Goal: Task Accomplishment & Management: Complete application form

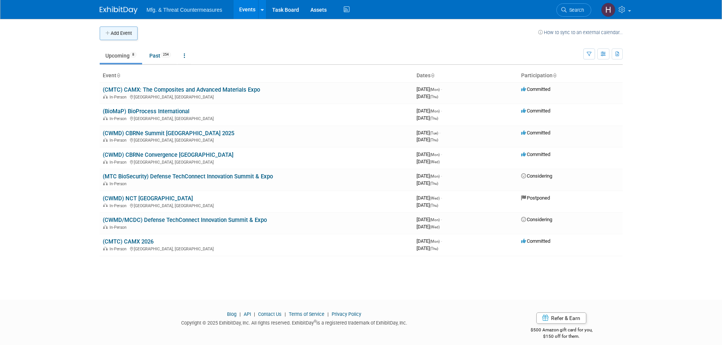
click at [125, 36] on button "Add Event" at bounding box center [119, 34] width 38 height 14
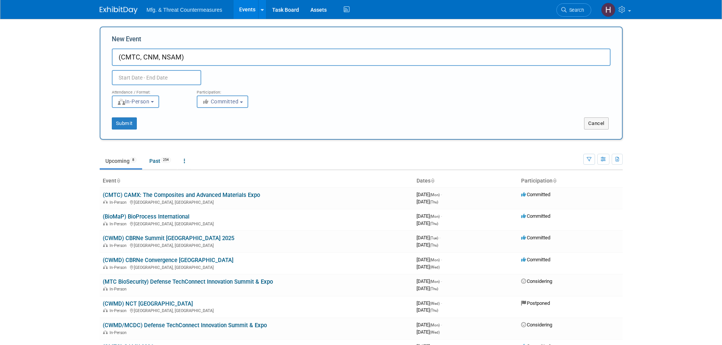
click at [252, 60] on input "(CMTC, CNM, NSAM)" at bounding box center [361, 57] width 499 height 17
click at [296, 55] on input "(CMTC, CNM, NSAM) Defense Manufacturing Conference (DMC) 2025" at bounding box center [361, 57] width 499 height 17
type input "(CMTC, CNM, NSAM) Defense Manufacturing Conference (DMC) 2025"
click at [146, 78] on input "text" at bounding box center [156, 77] width 89 height 15
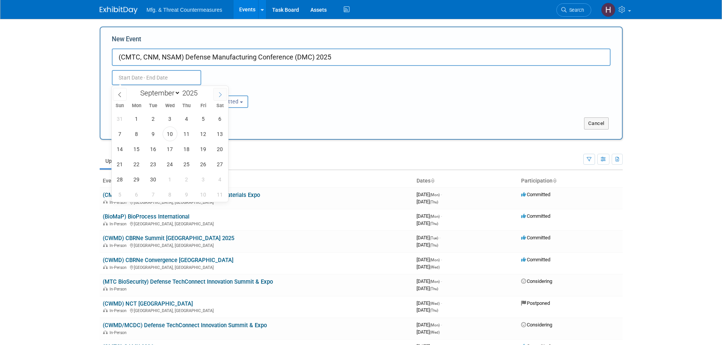
click at [216, 95] on span at bounding box center [220, 94] width 14 height 13
click at [217, 94] on span at bounding box center [220, 94] width 14 height 13
select select "10"
click at [142, 163] on span "17" at bounding box center [136, 164] width 15 height 15
click at [181, 163] on span "20" at bounding box center [186, 164] width 15 height 15
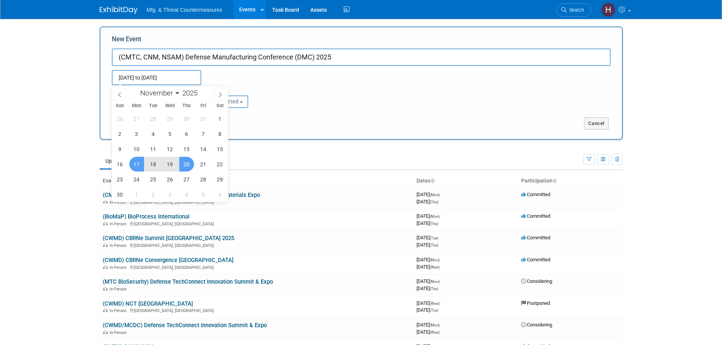
type input "Nov 17, 2025 to Nov 20, 2025"
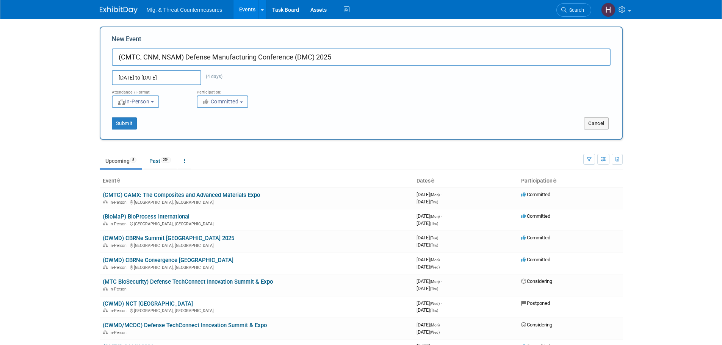
click at [234, 103] on span "Committed" at bounding box center [220, 102] width 37 height 6
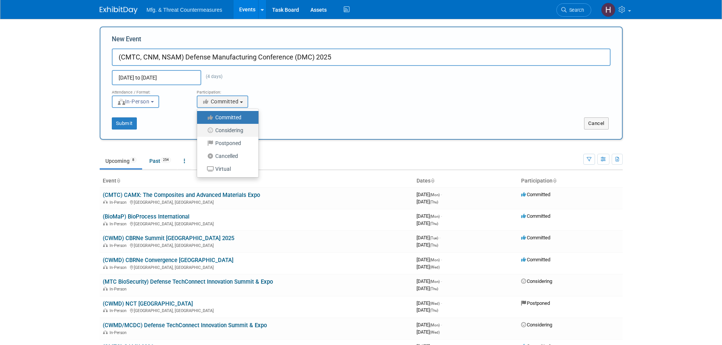
click at [238, 128] on label "Considering" at bounding box center [226, 130] width 50 height 10
click at [204, 128] on input "Considering" at bounding box center [201, 130] width 5 height 5
select select "2"
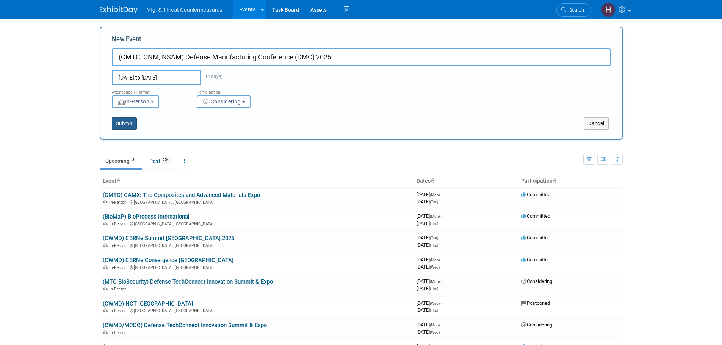
click at [127, 127] on button "Submit" at bounding box center [124, 124] width 25 height 12
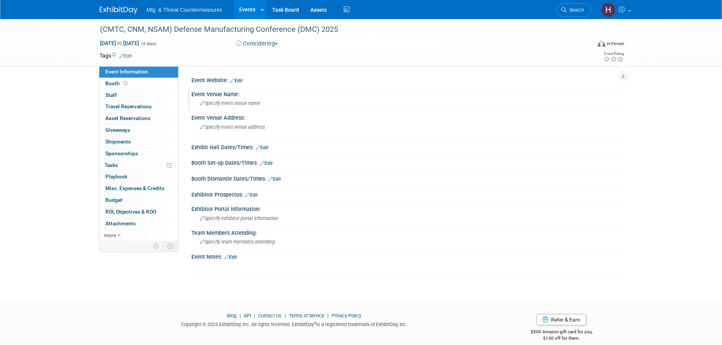
click at [241, 101] on span "Specify event venue name" at bounding box center [230, 103] width 61 height 6
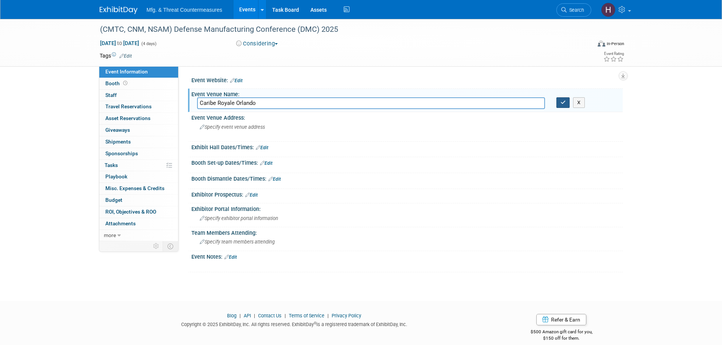
type input "Caribe Royale Orlando"
click at [562, 104] on icon "button" at bounding box center [563, 102] width 5 height 5
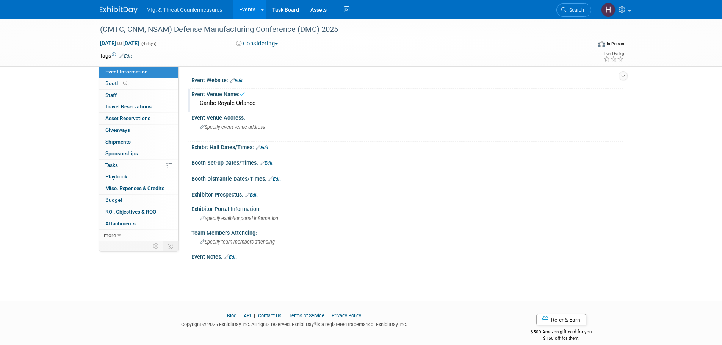
click at [239, 78] on link "Edit" at bounding box center [236, 80] width 13 height 5
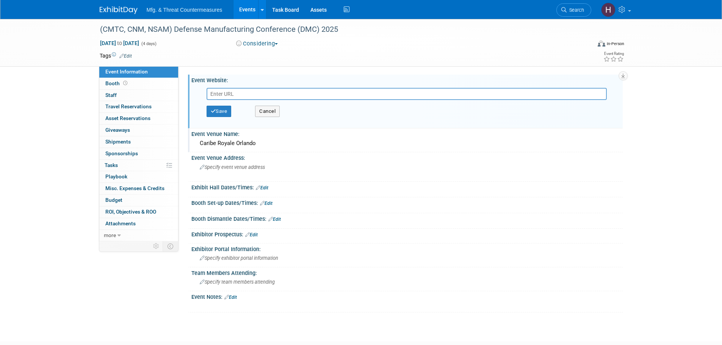
drag, startPoint x: 230, startPoint y: 88, endPoint x: 228, endPoint y: 92, distance: 5.4
click at [230, 88] on div "Save Cancel" at bounding box center [409, 105] width 417 height 40
click at [228, 94] on input "text" at bounding box center [407, 94] width 400 height 12
paste input "https://www.dmcmeeting.com/"
type input "https://www.dmcmeeting.com/"
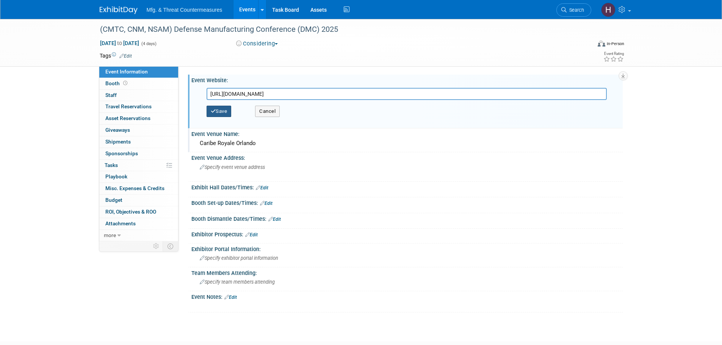
click at [229, 108] on button "Save" at bounding box center [219, 111] width 25 height 11
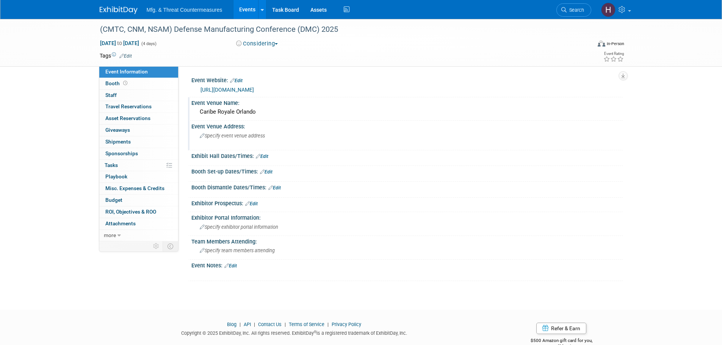
click at [245, 137] on span "Specify event venue address" at bounding box center [232, 136] width 65 height 6
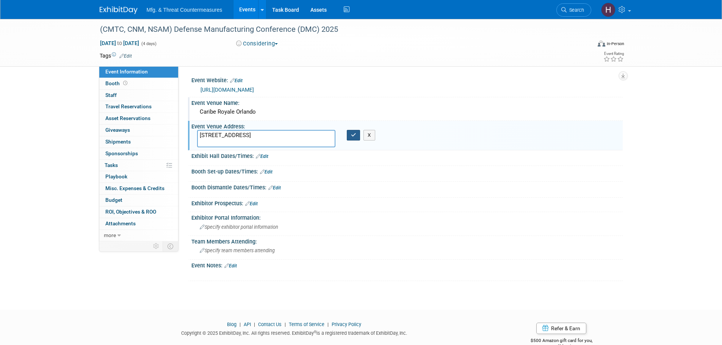
type textarea "8101 World Center Dr, Orlando, FL 32821"
click at [351, 133] on icon "button" at bounding box center [353, 135] width 5 height 5
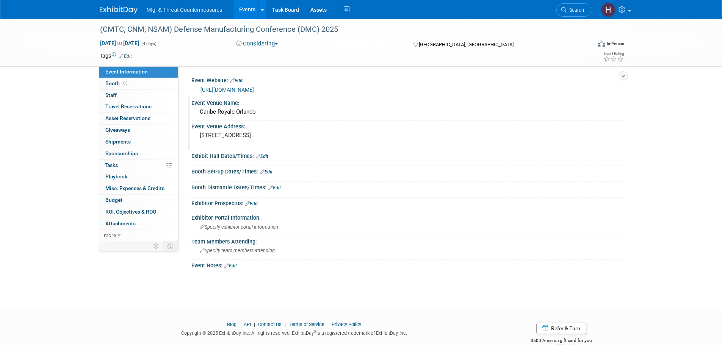
click at [263, 158] on link "Edit" at bounding box center [262, 156] width 13 height 5
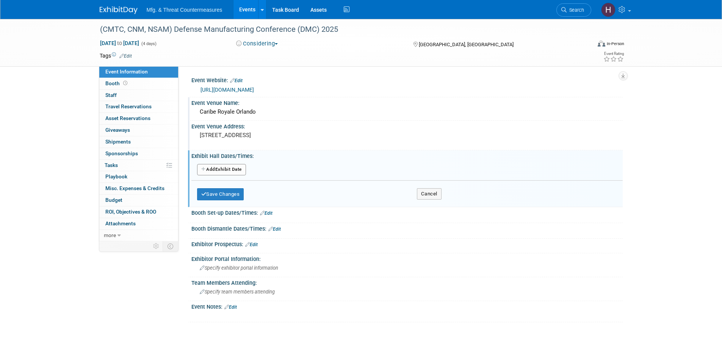
click at [238, 173] on button "Add Another Exhibit Date" at bounding box center [221, 169] width 49 height 11
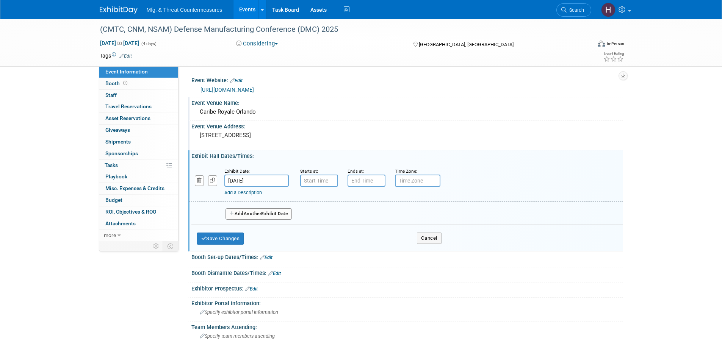
click at [268, 182] on input "Nov 17, 2025" at bounding box center [256, 181] width 64 height 12
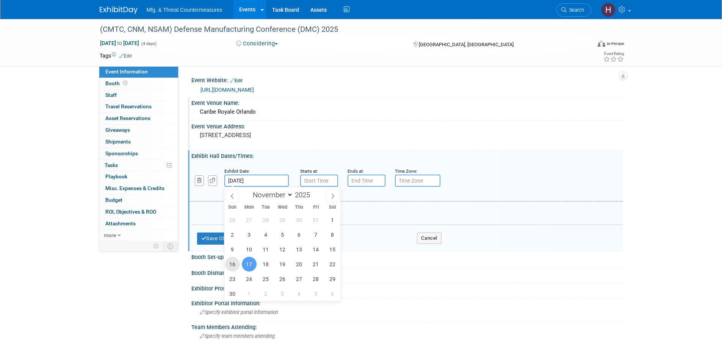
drag, startPoint x: 232, startPoint y: 262, endPoint x: 311, endPoint y: 219, distance: 90.1
click at [233, 262] on span "16" at bounding box center [232, 264] width 15 height 15
type input "Nov 16, 2025"
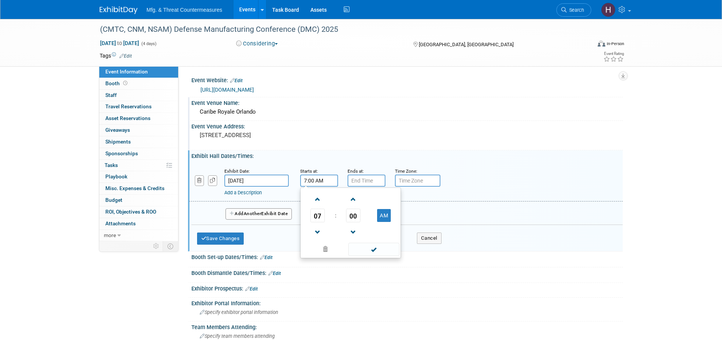
click at [317, 175] on input "7:00 AM" at bounding box center [319, 181] width 38 height 12
click at [319, 201] on span at bounding box center [317, 199] width 13 height 13
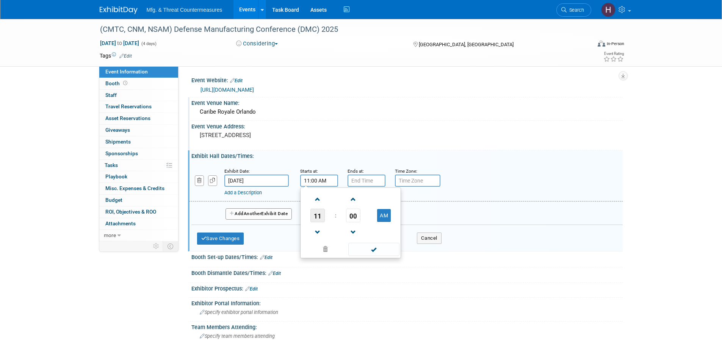
click at [321, 212] on span "11" at bounding box center [317, 216] width 14 height 14
click at [343, 202] on td "01" at bounding box center [338, 200] width 24 height 20
click at [387, 212] on button "AM" at bounding box center [384, 215] width 14 height 13
type input "1:00 PM"
type input "7:00 PM"
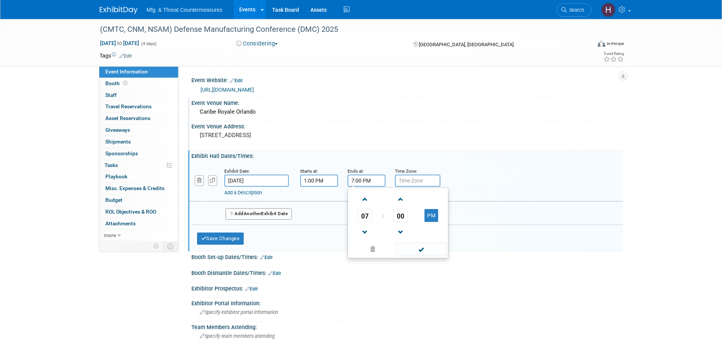
click at [369, 185] on input "7:00 PM" at bounding box center [367, 181] width 38 height 12
click at [255, 217] on button "Add Another Exhibit Date" at bounding box center [259, 213] width 67 height 11
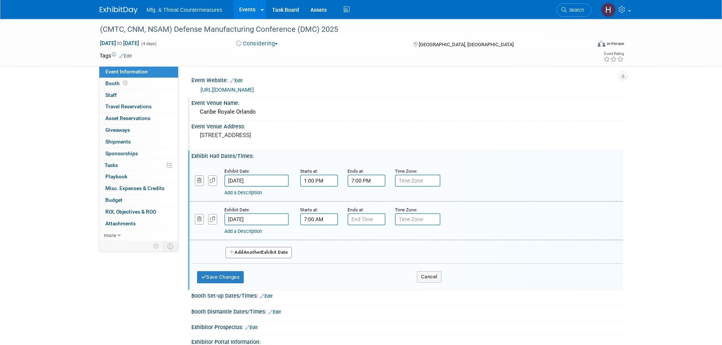
click at [319, 223] on input "7:00 AM" at bounding box center [319, 219] width 38 height 12
drag, startPoint x: 320, startPoint y: 237, endPoint x: 361, endPoint y: 230, distance: 41.4
click at [320, 237] on span at bounding box center [317, 238] width 13 height 13
type input "8:00 AM"
click at [371, 226] on input "7:00 PM" at bounding box center [367, 219] width 38 height 12
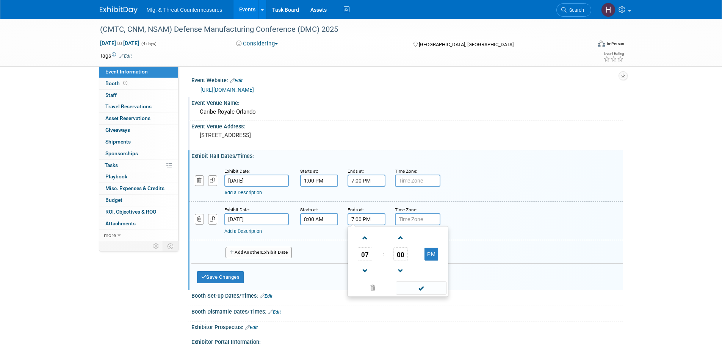
drag, startPoint x: 364, startPoint y: 254, endPoint x: 368, endPoint y: 261, distance: 8.7
click at [365, 254] on span "07" at bounding box center [365, 255] width 14 height 14
click at [432, 243] on td "03" at bounding box center [434, 238] width 24 height 20
click at [401, 257] on span "00" at bounding box center [400, 255] width 14 height 14
click at [407, 261] on td "30" at bounding box center [410, 259] width 24 height 20
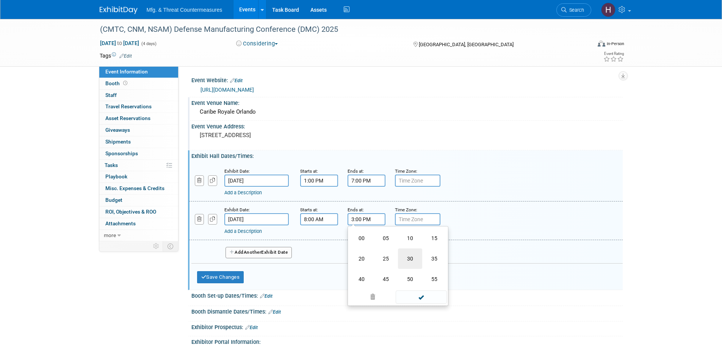
type input "3:30 PM"
click at [426, 288] on span at bounding box center [421, 288] width 51 height 13
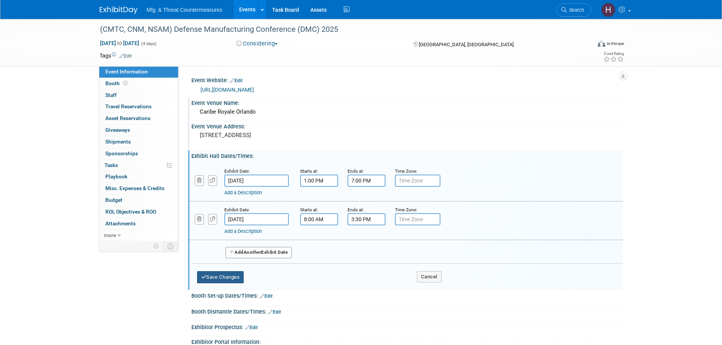
click at [229, 279] on button "Save Changes" at bounding box center [220, 277] width 47 height 12
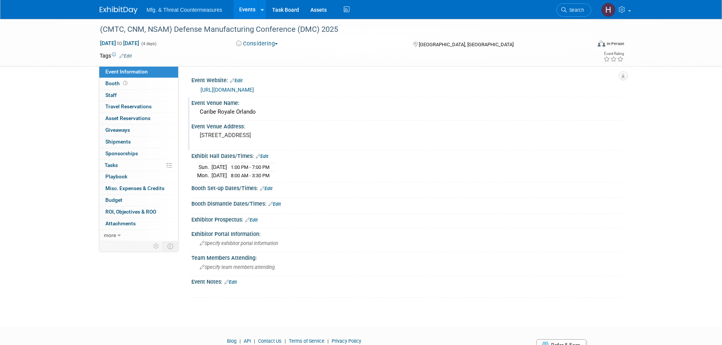
click at [264, 157] on link "Edit" at bounding box center [262, 156] width 13 height 5
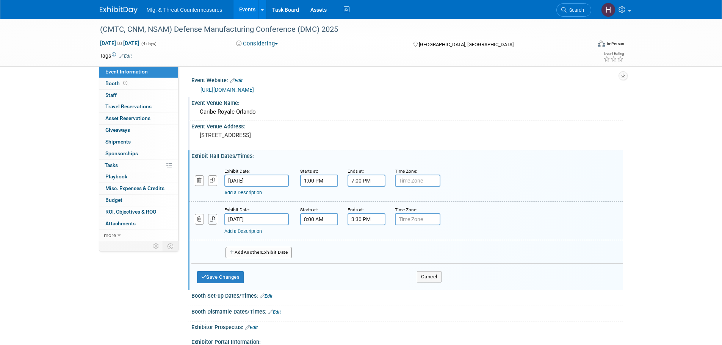
click at [211, 219] on icon "button" at bounding box center [212, 219] width 5 height 5
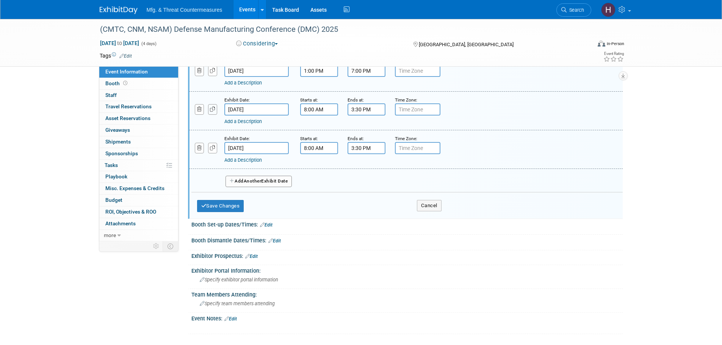
scroll to position [114, 0]
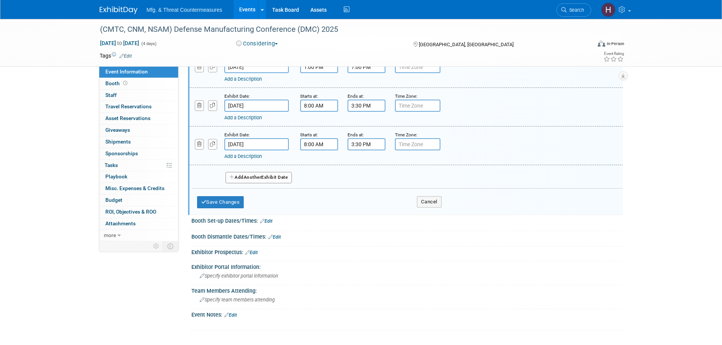
drag, startPoint x: 222, startPoint y: 154, endPoint x: 225, endPoint y: 169, distance: 16.3
click at [225, 169] on div "Exhibit Date: Nov 16, 2025 Starts at: 1:00 PM Ends at: 7:00 PM Time Zone: Apply…" at bounding box center [407, 117] width 420 height 141
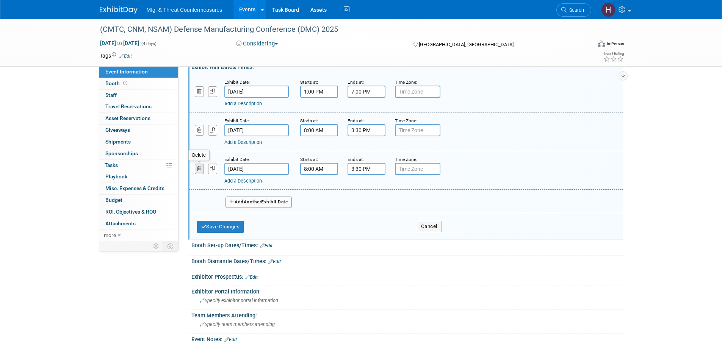
scroll to position [76, 0]
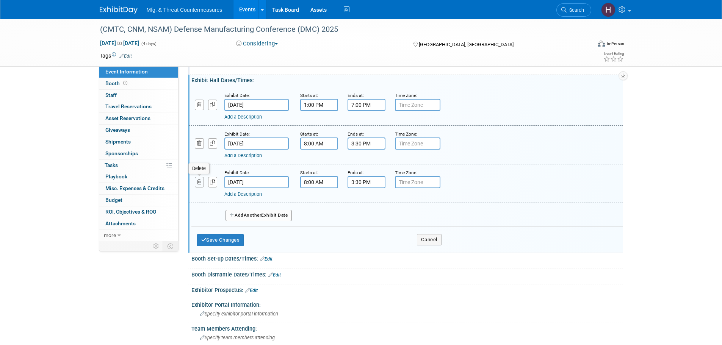
click at [198, 180] on icon "button" at bounding box center [199, 182] width 5 height 5
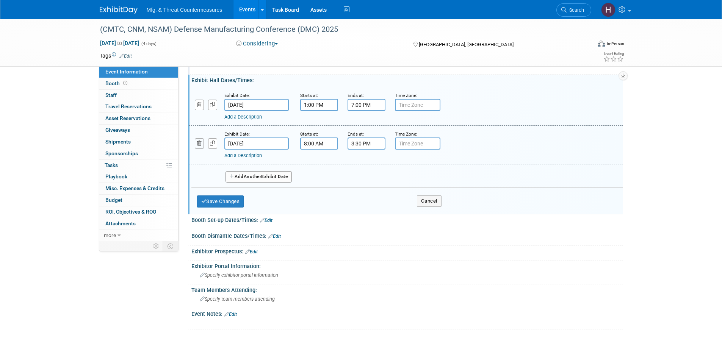
click at [196, 145] on button "button" at bounding box center [199, 143] width 9 height 10
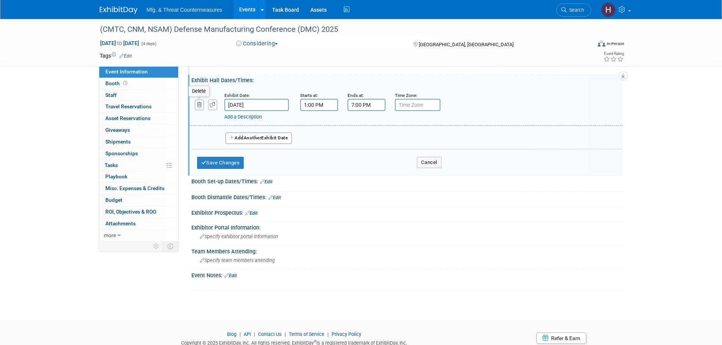
click at [199, 107] on icon "button" at bounding box center [199, 104] width 5 height 5
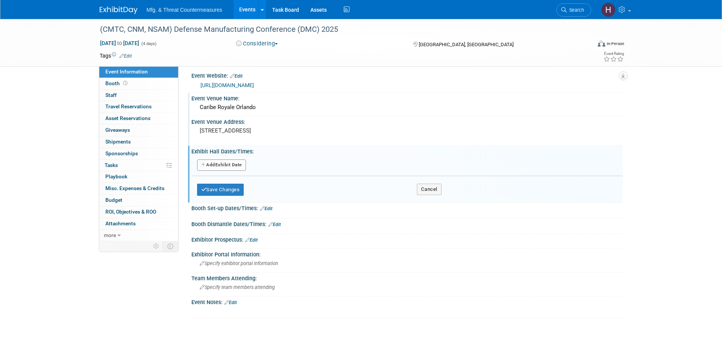
scroll to position [0, 0]
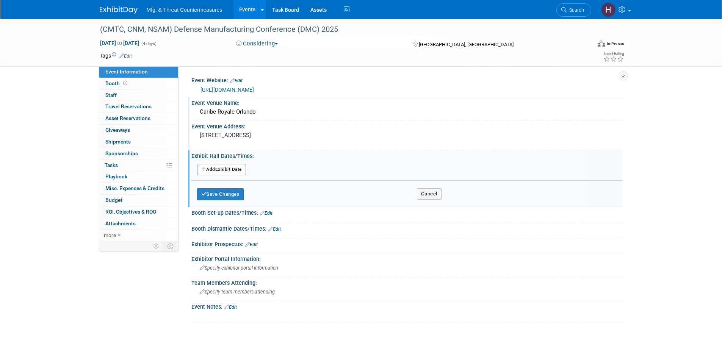
click at [229, 170] on button "Add Another Exhibit Date" at bounding box center [221, 169] width 49 height 11
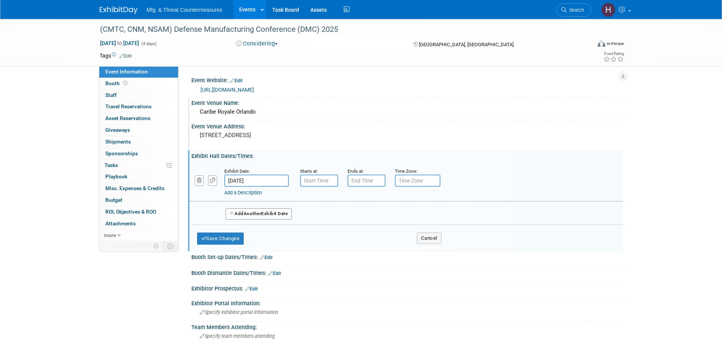
click at [244, 180] on input "Nov 17, 2025" at bounding box center [256, 181] width 64 height 12
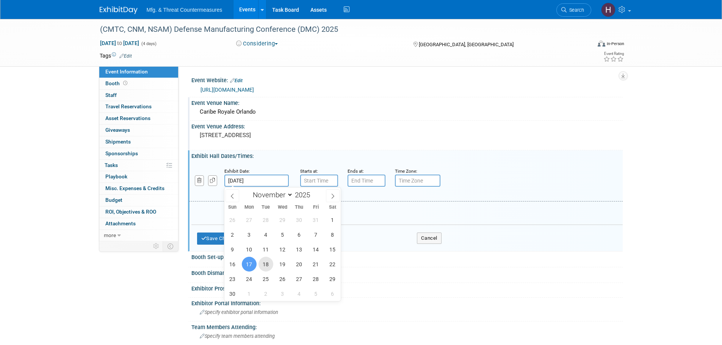
click at [268, 263] on span "18" at bounding box center [266, 264] width 15 height 15
type input "Nov 18, 2025"
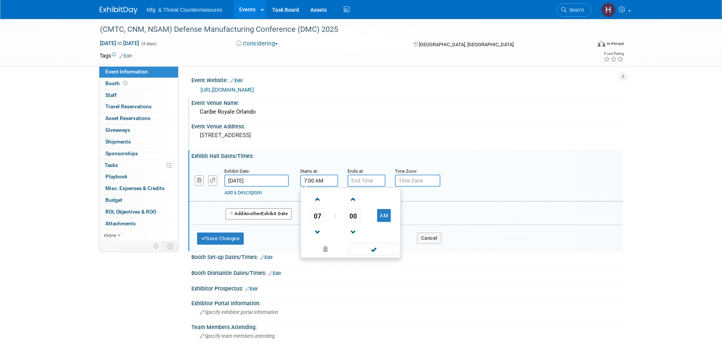
click at [317, 180] on input "7:00 AM" at bounding box center [319, 181] width 38 height 12
click at [317, 203] on span at bounding box center [317, 199] width 13 height 13
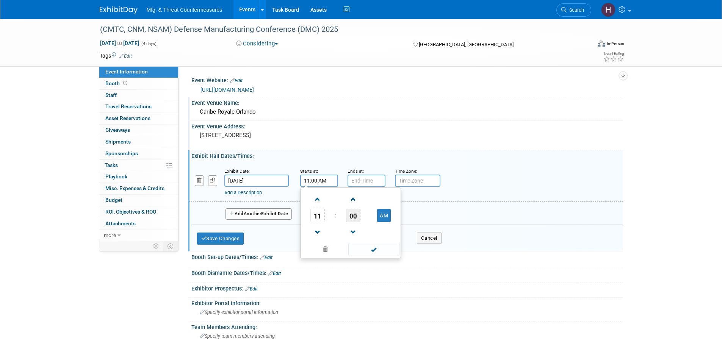
click at [350, 213] on span "00" at bounding box center [353, 216] width 14 height 14
click at [367, 219] on td "30" at bounding box center [363, 220] width 24 height 20
type input "11:30 AM"
click at [360, 184] on input "7:00 PM" at bounding box center [367, 181] width 38 height 12
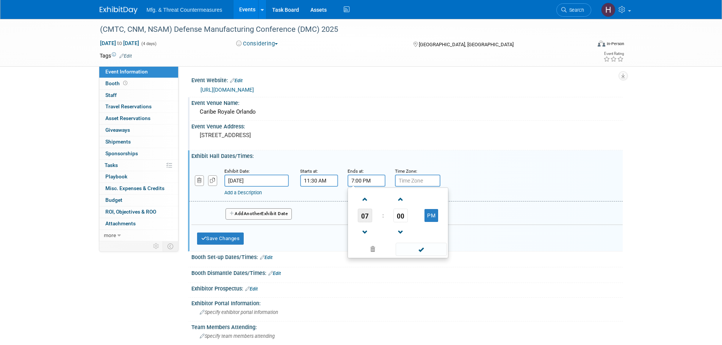
click at [367, 218] on span "07" at bounding box center [365, 216] width 14 height 14
click at [413, 219] on td "06" at bounding box center [410, 220] width 24 height 20
click at [402, 217] on span "00" at bounding box center [400, 216] width 14 height 14
click at [411, 221] on td "30" at bounding box center [410, 220] width 24 height 20
type input "6:30 PM"
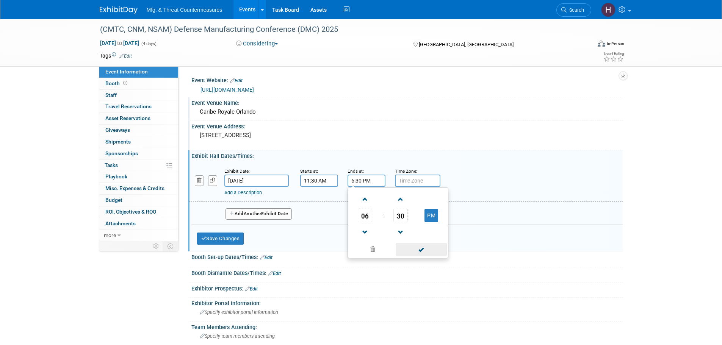
click at [417, 251] on span at bounding box center [421, 249] width 51 height 13
click at [266, 213] on button "Add Another Exhibit Date" at bounding box center [259, 213] width 67 height 11
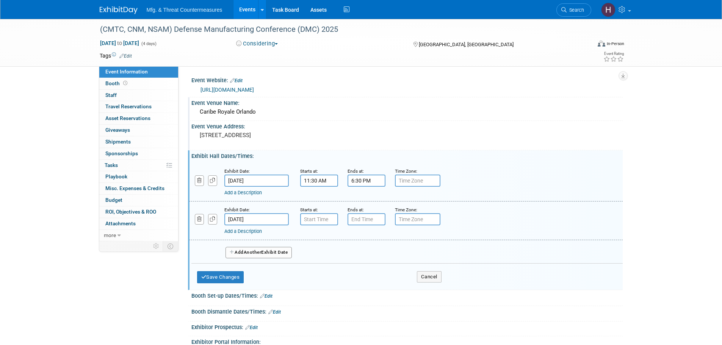
type input "7:00 PM"
click at [356, 219] on input "7:00 PM" at bounding box center [367, 219] width 38 height 12
click at [312, 219] on input "7:00 AM" at bounding box center [319, 219] width 38 height 12
click at [317, 238] on span at bounding box center [317, 238] width 13 height 13
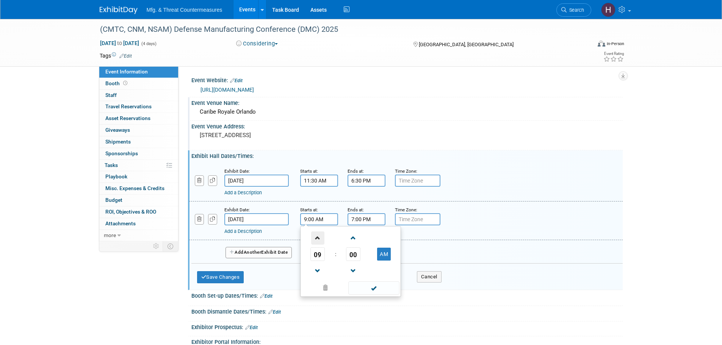
click at [317, 238] on span at bounding box center [317, 238] width 13 height 13
type input "10:00 AM"
click at [368, 218] on input "7:00 PM" at bounding box center [367, 219] width 38 height 12
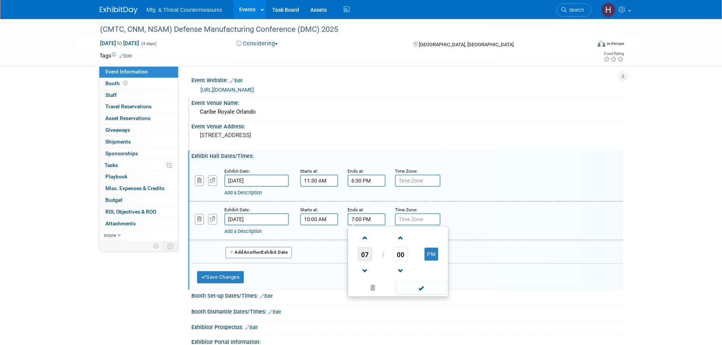
click at [364, 257] on span "07" at bounding box center [365, 255] width 14 height 14
drag, startPoint x: 431, startPoint y: 239, endPoint x: 377, endPoint y: 224, distance: 55.9
click at [430, 240] on td "03" at bounding box center [434, 238] width 24 height 20
click at [412, 256] on td "00" at bounding box center [400, 255] width 31 height 14
drag, startPoint x: 407, startPoint y: 254, endPoint x: 397, endPoint y: 263, distance: 13.4
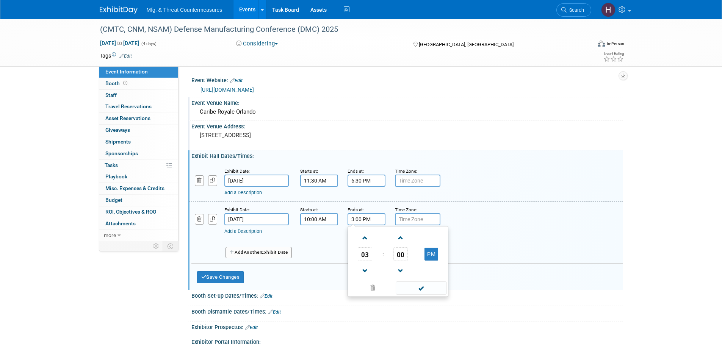
click at [406, 254] on span "00" at bounding box center [400, 255] width 14 height 14
click at [404, 257] on td "30" at bounding box center [410, 259] width 24 height 20
type input "3:30 PM"
click at [415, 287] on span at bounding box center [421, 288] width 51 height 13
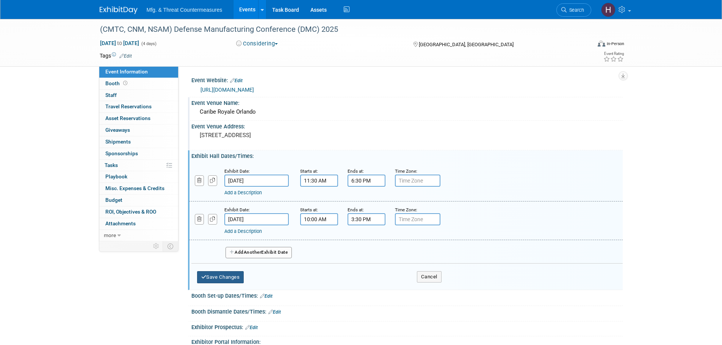
click at [233, 277] on button "Save Changes" at bounding box center [220, 277] width 47 height 12
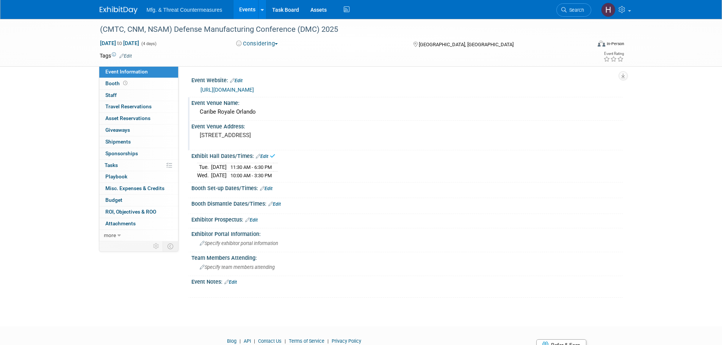
click at [270, 185] on div "Booth Set-up Dates/Times: Edit" at bounding box center [406, 188] width 431 height 10
click at [268, 188] on link "Edit" at bounding box center [266, 188] width 13 height 5
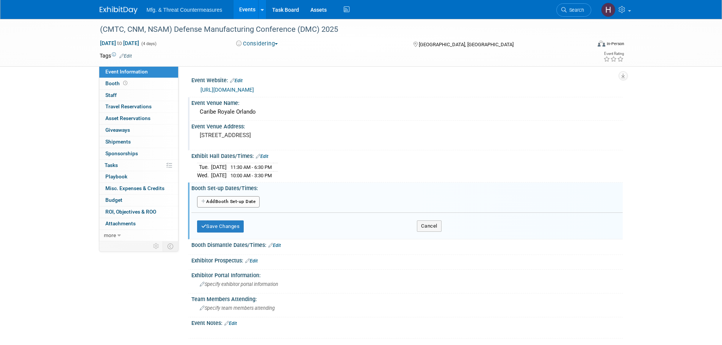
click at [245, 204] on button "Add Another Booth Set-up Date" at bounding box center [228, 201] width 63 height 11
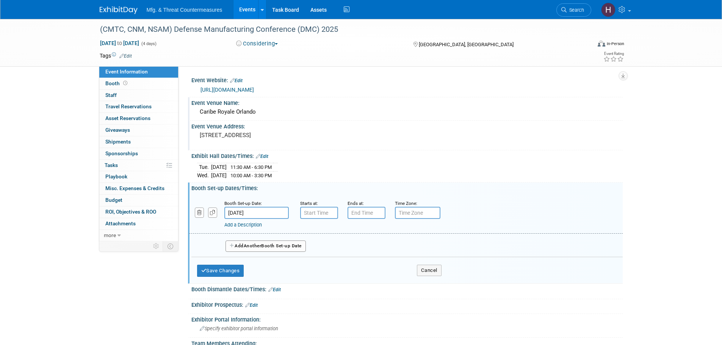
click at [247, 219] on div "Add a Description Description:" at bounding box center [386, 223] width 324 height 9
click at [257, 213] on input "Nov 17, 2025" at bounding box center [256, 213] width 64 height 12
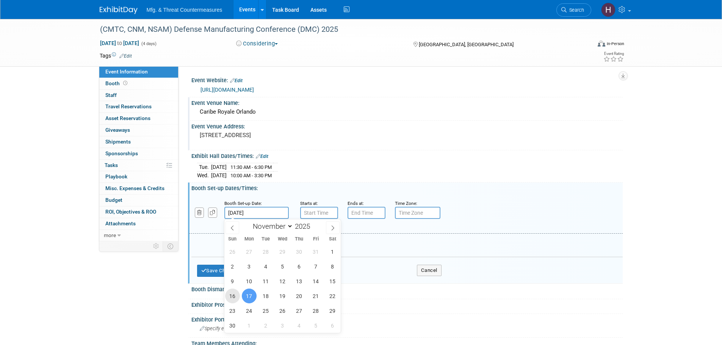
drag, startPoint x: 235, startPoint y: 297, endPoint x: 254, endPoint y: 279, distance: 26.3
click at [235, 296] on span "16" at bounding box center [232, 296] width 15 height 15
type input "Nov 16, 2025"
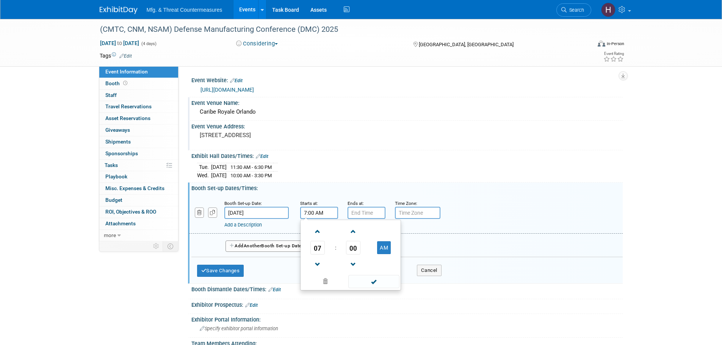
click at [312, 209] on input "7:00 AM" at bounding box center [319, 213] width 38 height 12
click at [320, 248] on span "07" at bounding box center [317, 248] width 14 height 14
click at [339, 235] on td "01" at bounding box center [338, 232] width 24 height 20
type input "1:00 AM"
type input "7:00 PM"
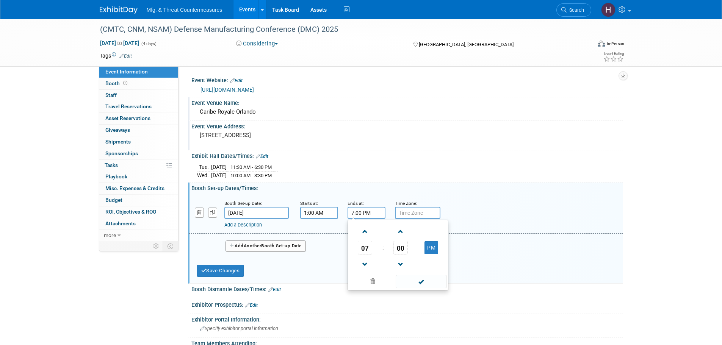
click at [369, 210] on input "7:00 PM" at bounding box center [367, 213] width 38 height 12
click at [314, 212] on input "1:00 AM" at bounding box center [319, 213] width 38 height 12
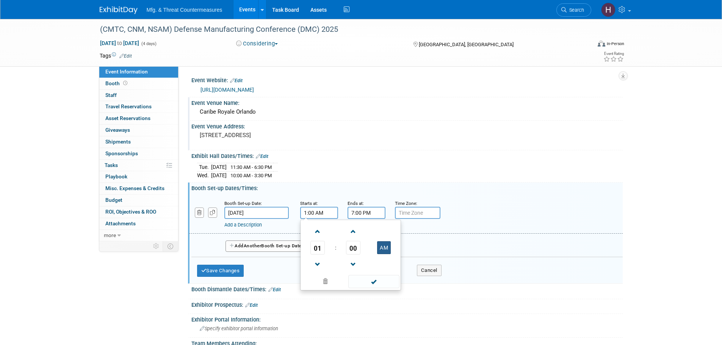
click at [385, 248] on button "AM" at bounding box center [384, 247] width 14 height 13
type input "1:00 PM"
click at [367, 204] on div "Ends at:" at bounding box center [366, 203] width 36 height 8
click at [368, 216] on input "7:00 PM" at bounding box center [367, 213] width 38 height 12
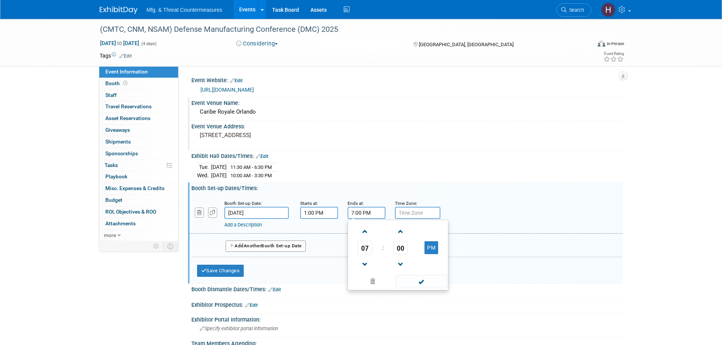
drag, startPoint x: 358, startPoint y: 179, endPoint x: 345, endPoint y: 188, distance: 15.6
click at [358, 179] on div "Tue. Nov 18, 2025 11:30 AM - 6:30 PM Wed. Nov 19, 2025 10:00 AM - 3:30 PM Save …" at bounding box center [406, 169] width 431 height 21
click at [268, 243] on button "Add Another Booth Set-up Date" at bounding box center [266, 246] width 80 height 11
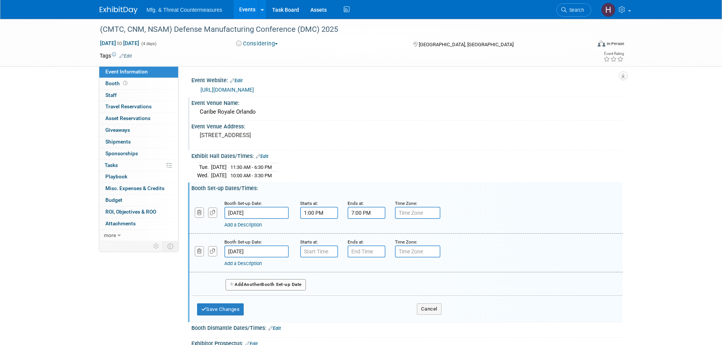
click at [253, 250] on input "Nov 17, 2025" at bounding box center [256, 252] width 64 height 12
drag, startPoint x: 315, startPoint y: 248, endPoint x: 314, endPoint y: 254, distance: 5.7
click at [315, 250] on input "7:00 AM" at bounding box center [319, 252] width 38 height 12
click at [320, 277] on link at bounding box center [317, 269] width 14 height 19
type input "8:00 AM"
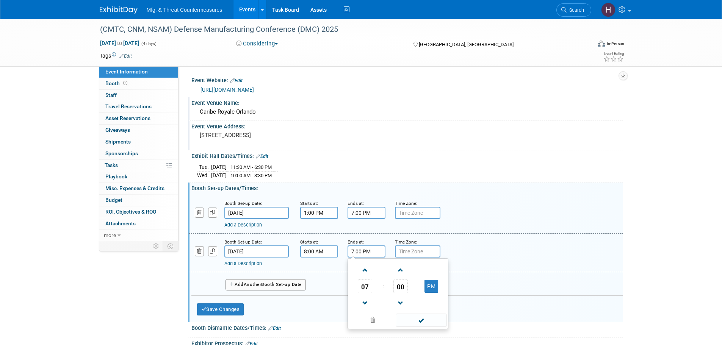
click at [357, 254] on input "7:00 PM" at bounding box center [367, 252] width 38 height 12
click at [366, 281] on span "07" at bounding box center [365, 287] width 14 height 14
drag, startPoint x: 431, startPoint y: 271, endPoint x: 426, endPoint y: 271, distance: 5.0
click at [430, 271] on td "03" at bounding box center [434, 270] width 24 height 20
click at [402, 285] on span "00" at bounding box center [400, 287] width 14 height 14
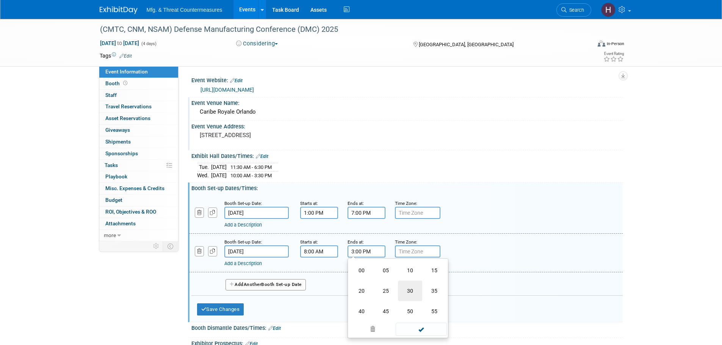
click at [411, 288] on td "30" at bounding box center [410, 291] width 24 height 20
type input "3:30 PM"
click at [417, 318] on span at bounding box center [421, 320] width 51 height 13
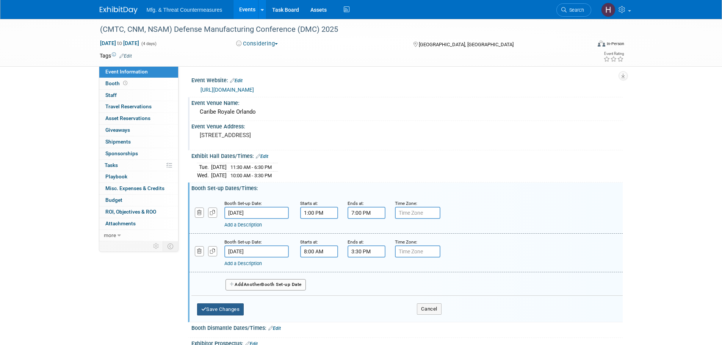
click at [241, 307] on button "Save Changes" at bounding box center [220, 310] width 47 height 12
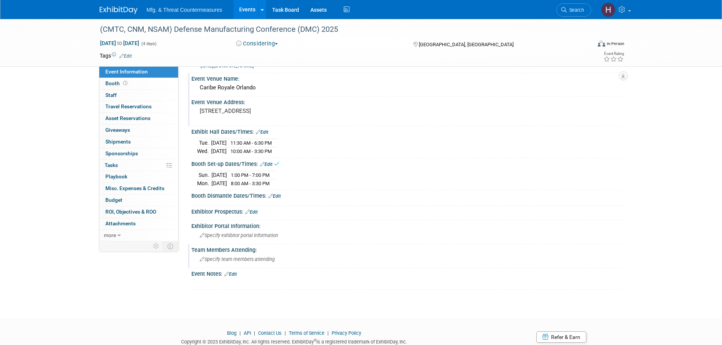
scroll to position [38, 0]
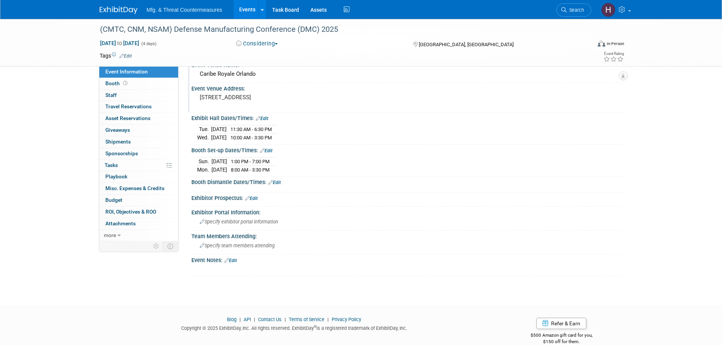
click at [279, 183] on link "Edit" at bounding box center [274, 182] width 13 height 5
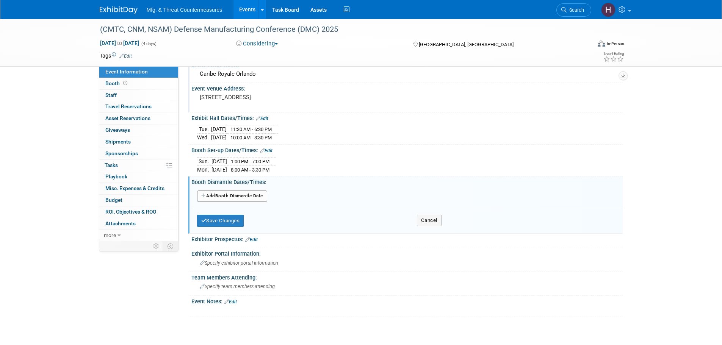
click at [237, 197] on button "Add Another Booth Dismantle Date" at bounding box center [232, 196] width 70 height 11
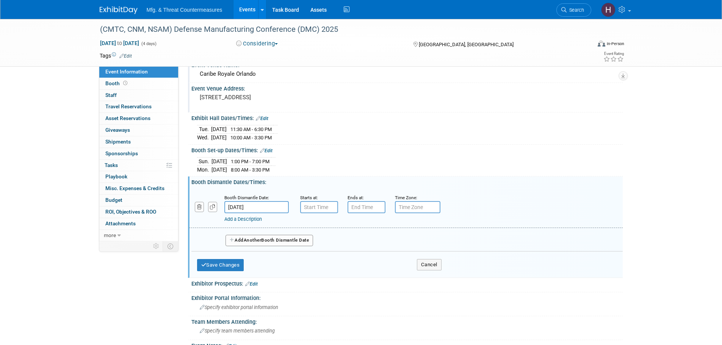
click at [259, 200] on div "Booth Dismantle Date:" at bounding box center [256, 198] width 64 height 8
click at [257, 205] on input "Nov 20, 2025" at bounding box center [256, 207] width 64 height 12
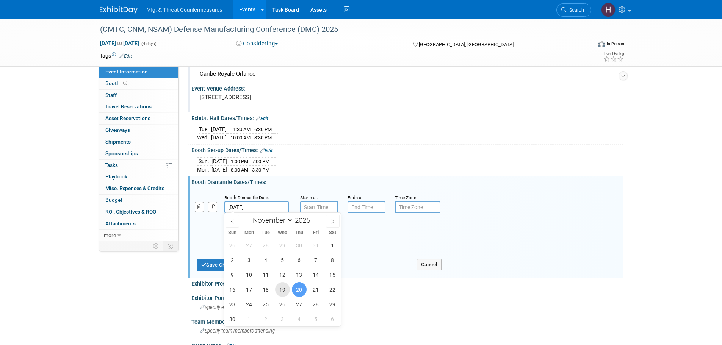
click at [285, 289] on span "19" at bounding box center [282, 289] width 15 height 15
type input "Nov 19, 2025"
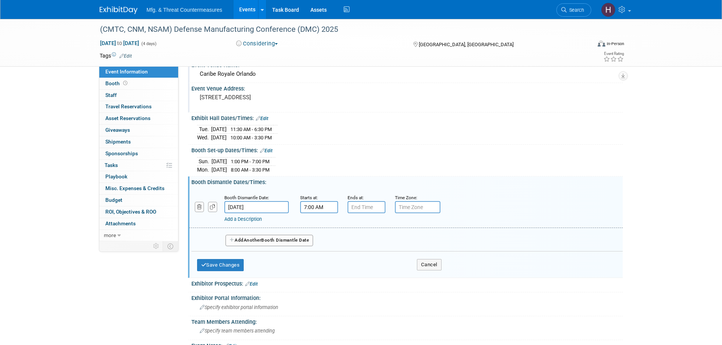
click at [315, 209] on input "7:00 AM" at bounding box center [319, 207] width 38 height 12
drag, startPoint x: 317, startPoint y: 241, endPoint x: 329, endPoint y: 244, distance: 12.1
click at [318, 241] on span "07" at bounding box center [317, 242] width 14 height 14
click at [389, 230] on td "03" at bounding box center [387, 226] width 24 height 20
click at [349, 241] on span "00" at bounding box center [353, 242] width 14 height 14
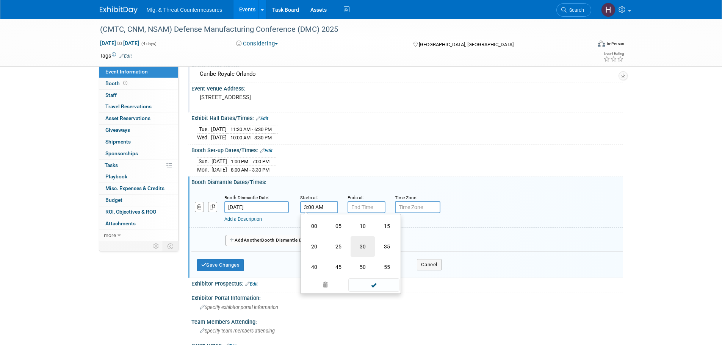
click at [367, 245] on td "30" at bounding box center [363, 247] width 24 height 20
drag, startPoint x: 384, startPoint y: 243, endPoint x: 358, endPoint y: 201, distance: 49.1
click at [384, 240] on button "AM" at bounding box center [384, 242] width 14 height 13
type input "3:30 PM"
click at [359, 200] on div "Ends at:" at bounding box center [366, 198] width 36 height 8
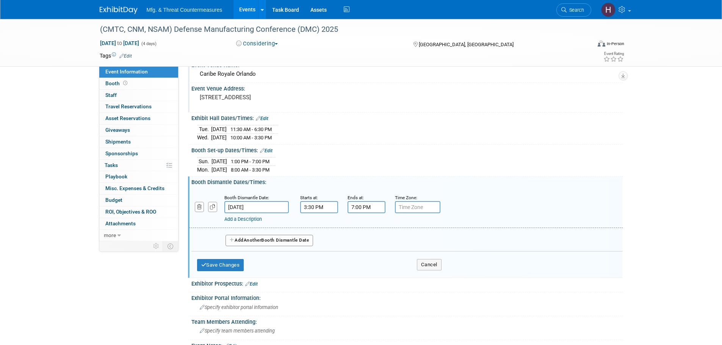
click at [364, 203] on input "7:00 PM" at bounding box center [367, 207] width 38 height 12
click at [365, 229] on span at bounding box center [365, 225] width 13 height 13
type input "9:00 PM"
click at [421, 277] on span at bounding box center [421, 276] width 51 height 13
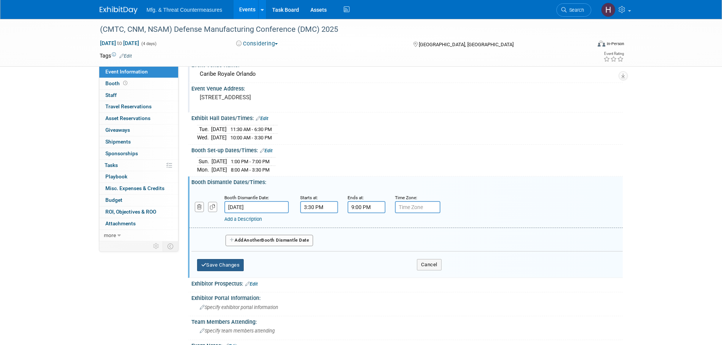
click at [243, 265] on button "Save Changes" at bounding box center [220, 265] width 47 height 12
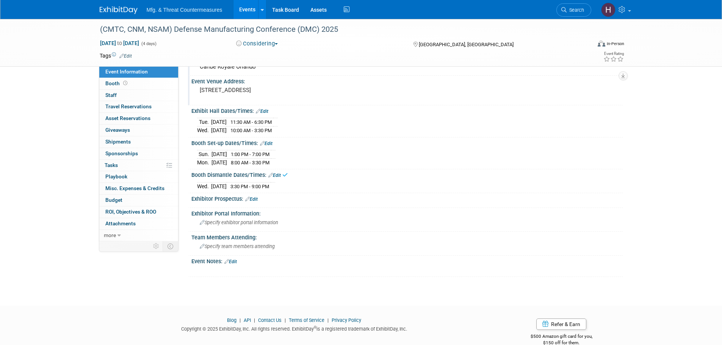
scroll to position [58, 0]
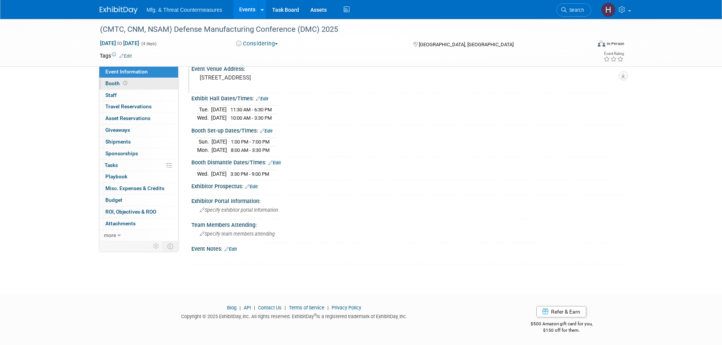
click at [135, 78] on link "Booth" at bounding box center [138, 83] width 79 height 11
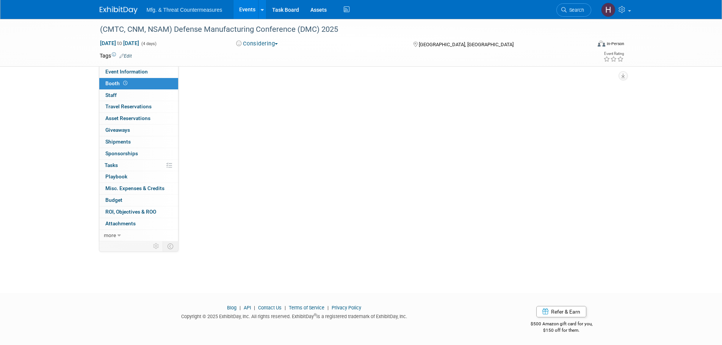
scroll to position [0, 0]
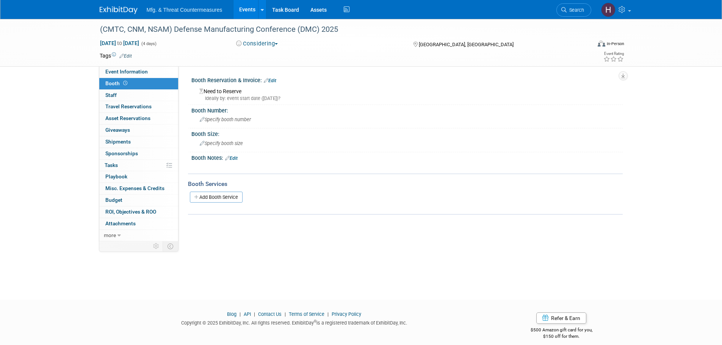
click at [273, 78] on link "Edit" at bounding box center [270, 80] width 13 height 5
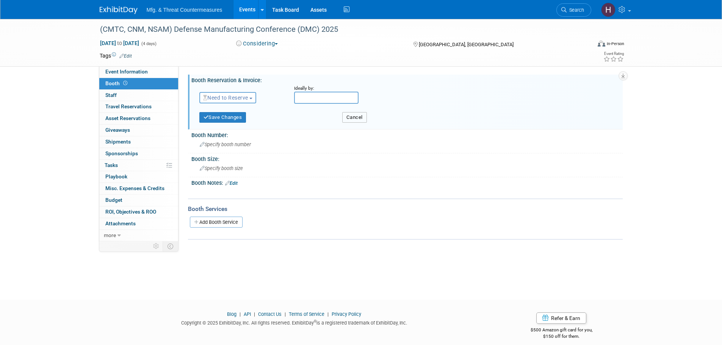
drag, startPoint x: 360, startPoint y: 116, endPoint x: 336, endPoint y: 131, distance: 28.1
click at [360, 116] on button "Cancel" at bounding box center [354, 117] width 25 height 11
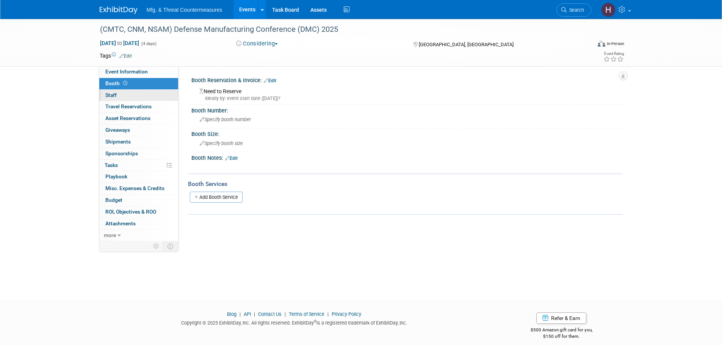
click at [139, 97] on link "0 Staff 0" at bounding box center [138, 95] width 79 height 11
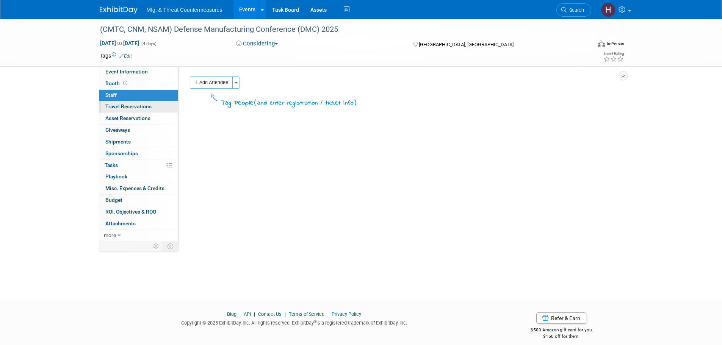
click at [134, 106] on span "Travel Reservations 0" at bounding box center [128, 106] width 46 height 6
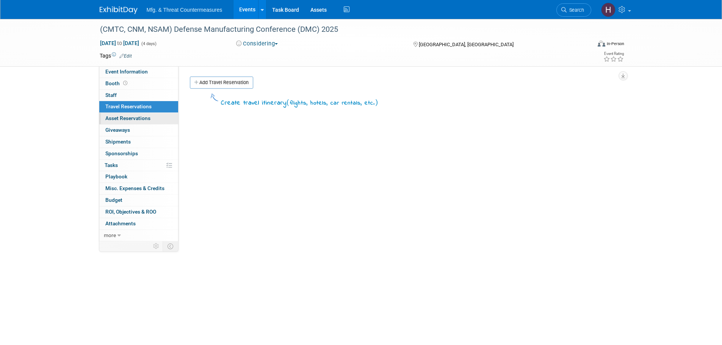
click at [136, 120] on span "Asset Reservations 0" at bounding box center [127, 118] width 45 height 6
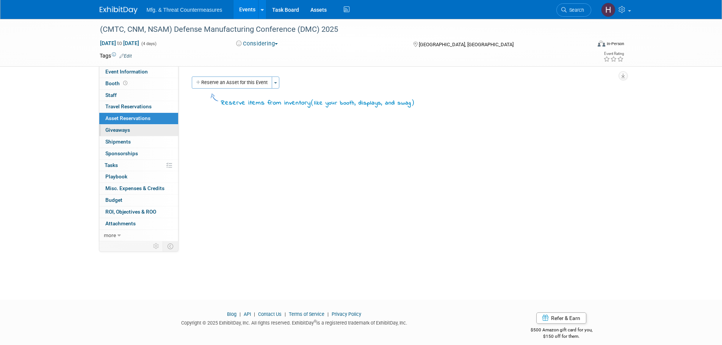
click at [133, 132] on link "0 Giveaways 0" at bounding box center [138, 130] width 79 height 11
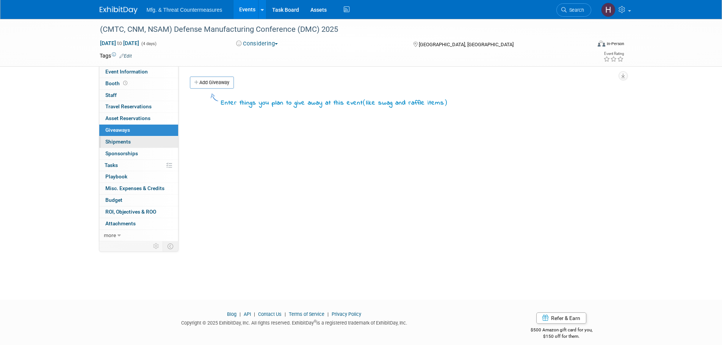
click at [130, 147] on link "0 Shipments 0" at bounding box center [138, 141] width 79 height 11
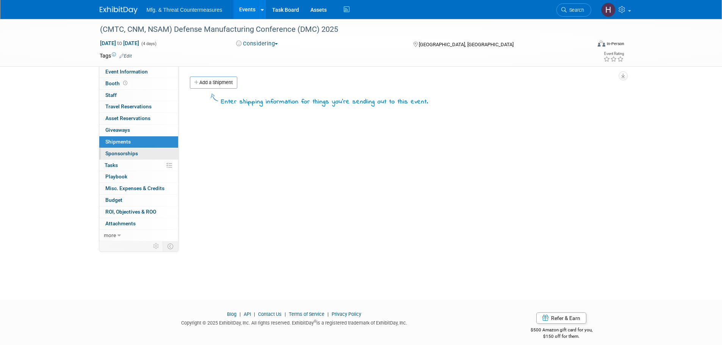
click at [122, 154] on span "Sponsorships 0" at bounding box center [121, 153] width 33 height 6
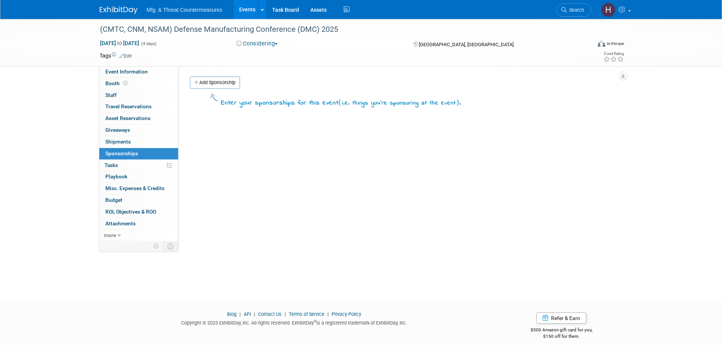
click at [119, 164] on link "0% Tasks 0%" at bounding box center [138, 165] width 79 height 11
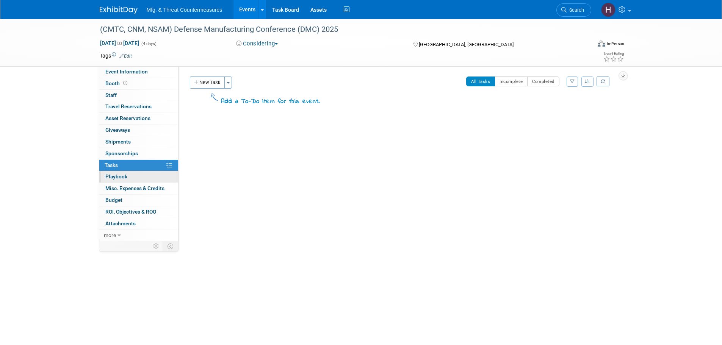
click at [114, 175] on span "Playbook 0" at bounding box center [116, 177] width 22 height 6
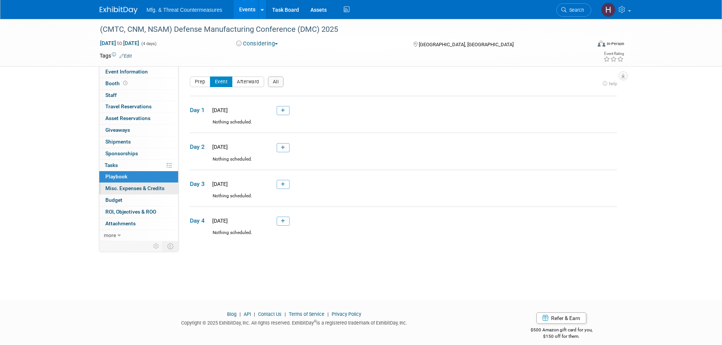
click at [113, 187] on span "Misc. Expenses & Credits 0" at bounding box center [134, 188] width 59 height 6
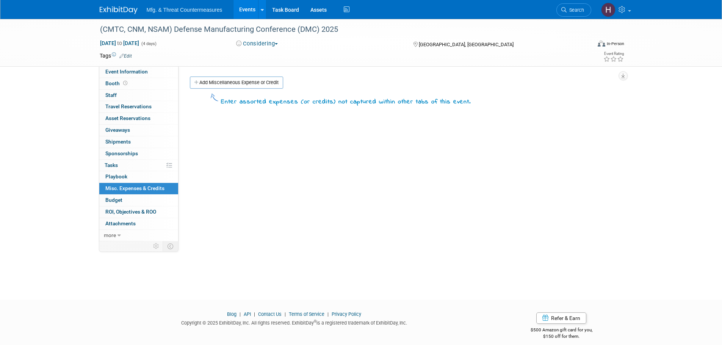
click at [116, 205] on link "Budget" at bounding box center [138, 200] width 79 height 11
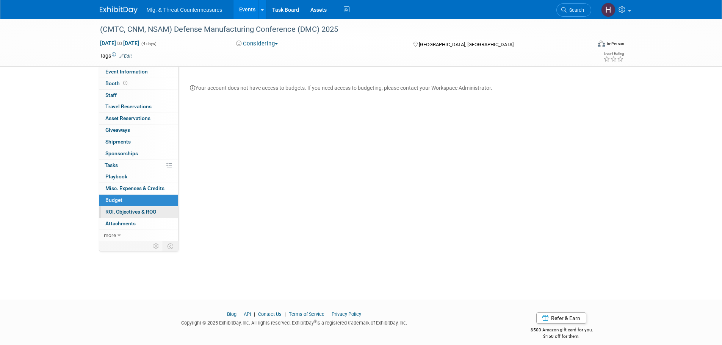
click at [114, 211] on span "ROI, Objectives & ROO 0" at bounding box center [130, 212] width 51 height 6
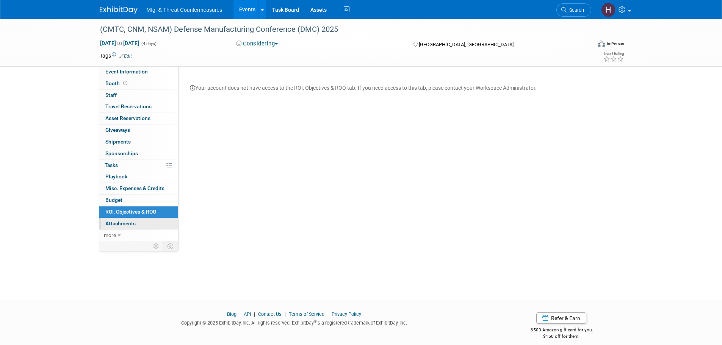
click at [111, 219] on link "0 Attachments 0" at bounding box center [138, 223] width 79 height 11
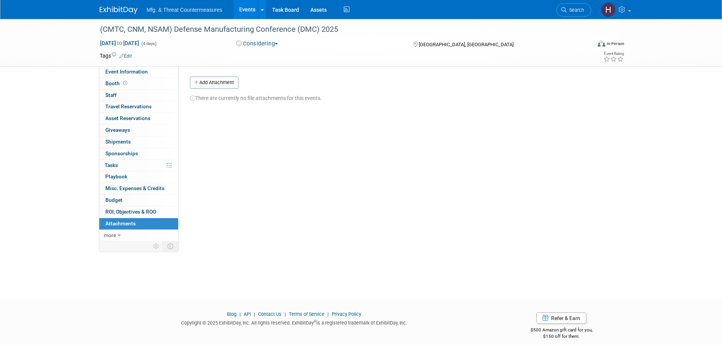
click at [252, 10] on link "Events" at bounding box center [247, 9] width 28 height 19
